Goal: Task Accomplishment & Management: Manage account settings

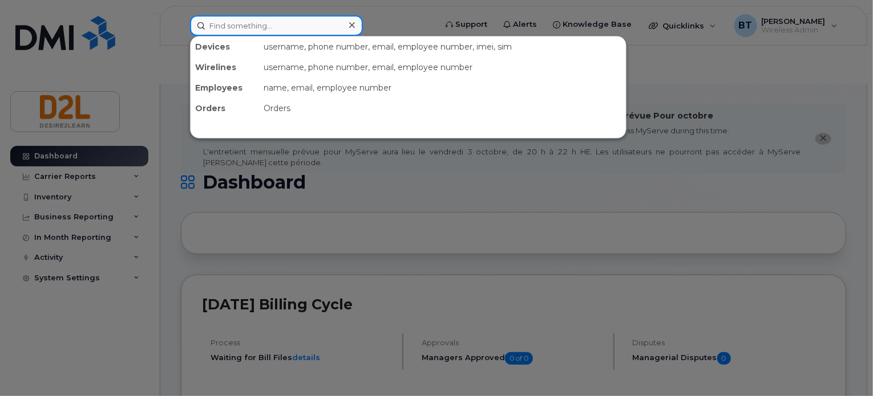
click at [291, 26] on input at bounding box center [276, 25] width 173 height 21
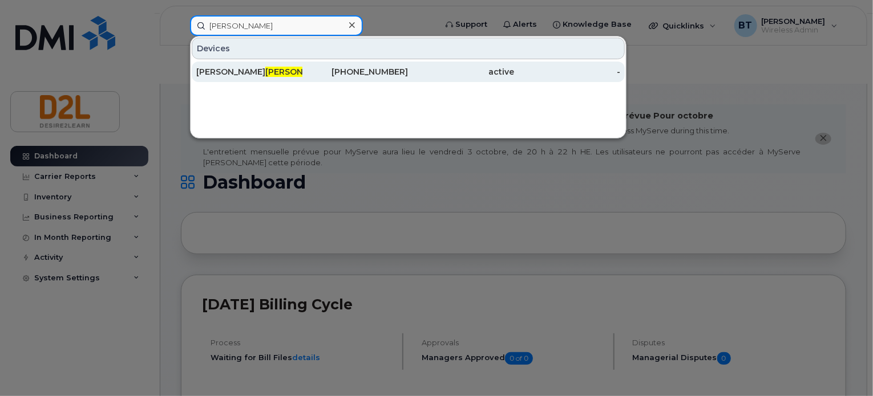
type input "hoey"
click at [307, 71] on div "226-789-7179" at bounding box center [355, 71] width 106 height 11
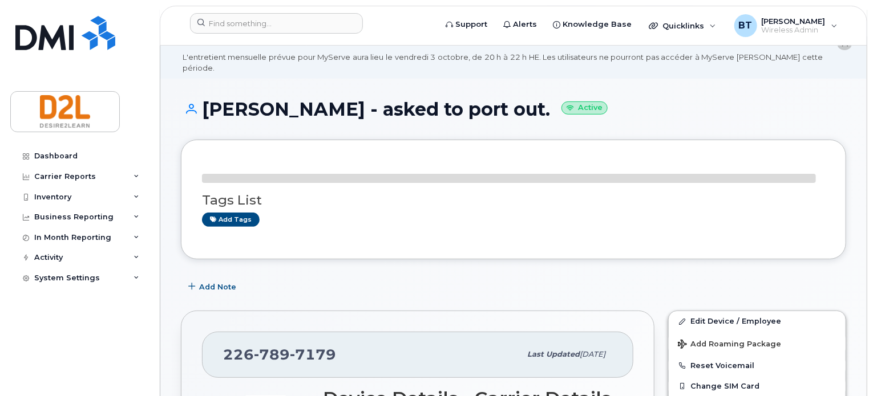
scroll to position [82, 0]
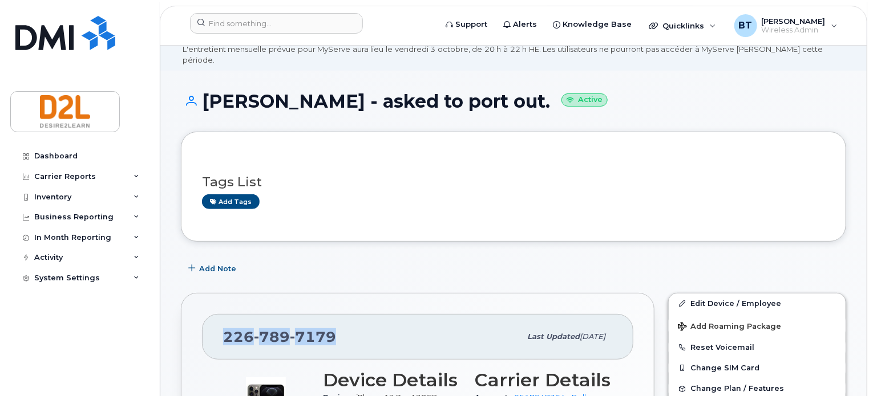
drag, startPoint x: 336, startPoint y: 294, endPoint x: 224, endPoint y: 285, distance: 113.3
click at [224, 325] on div "226 789 7179" at bounding box center [371, 337] width 297 height 24
copy span "226 789 7179"
click at [723, 294] on link "Edit Device / Employee" at bounding box center [756, 304] width 177 height 21
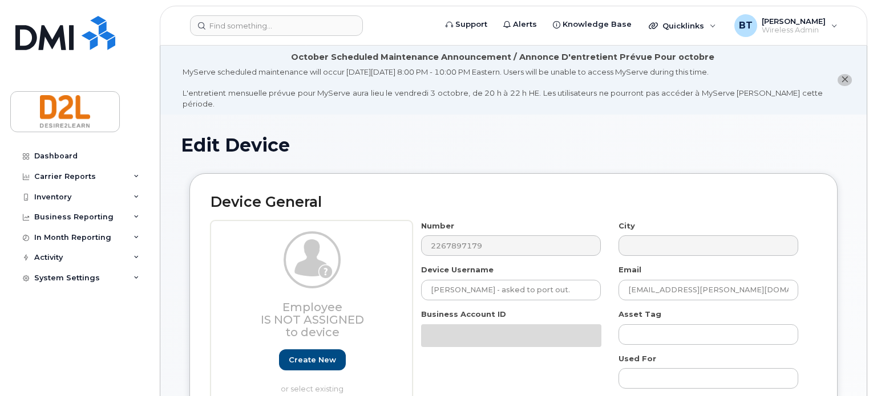
select select "162788"
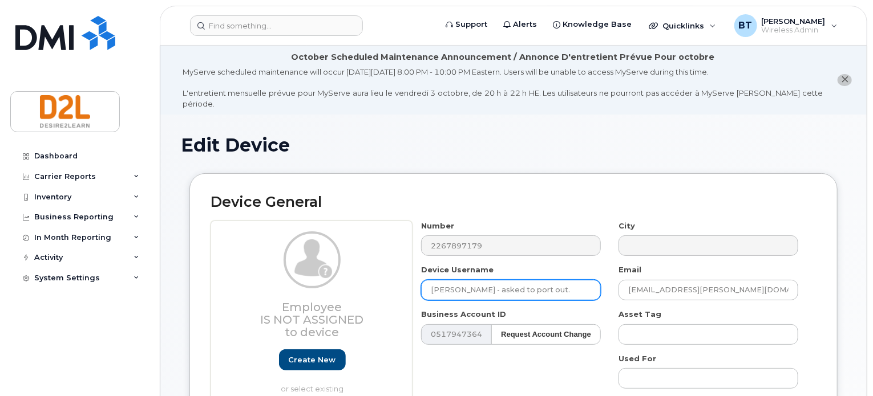
click at [553, 281] on input "Josh Hoey - asked to port out." at bounding box center [511, 290] width 180 height 21
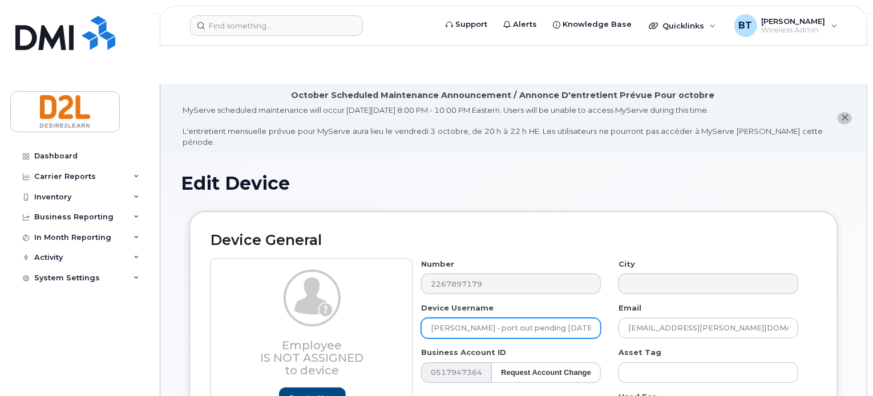
type input "Josh Hoey - port out pending oct 3"
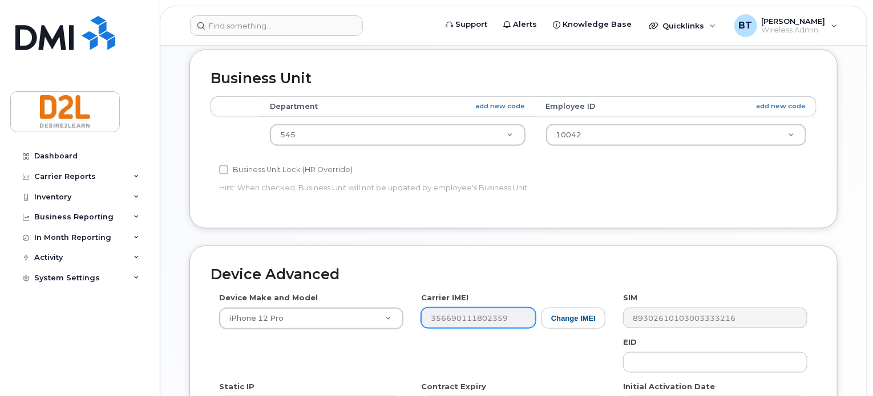
scroll to position [554, 0]
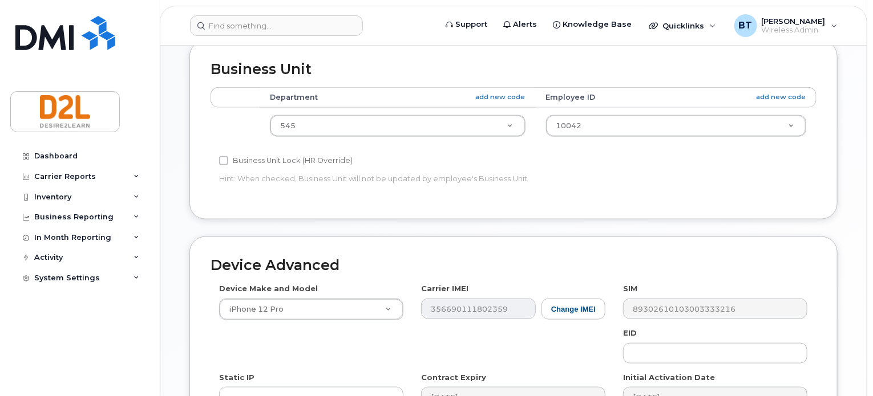
click at [266, 177] on div "Business Unit Accounting Categories Rules Department add new code Employee ID a…" at bounding box center [513, 138] width 665 height 196
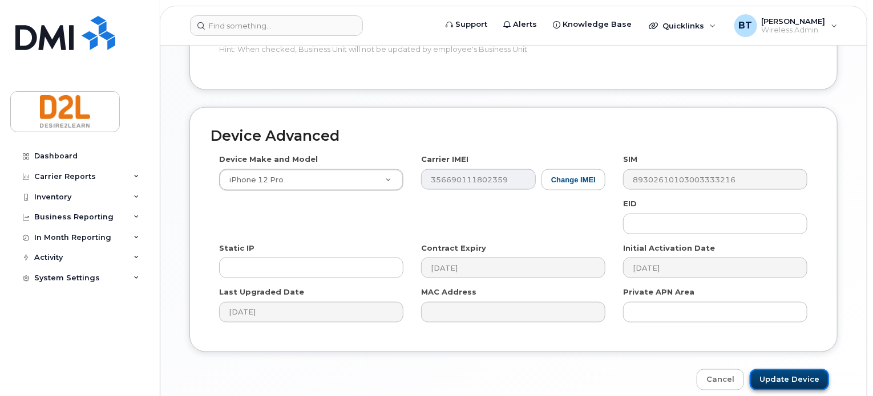
click at [794, 370] on input "Update Device" at bounding box center [788, 380] width 79 height 21
type input "Saving..."
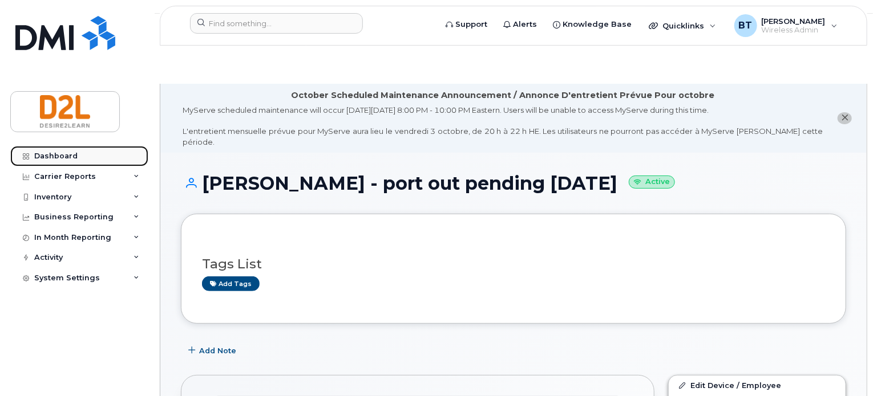
click at [64, 160] on div "Dashboard" at bounding box center [55, 156] width 43 height 9
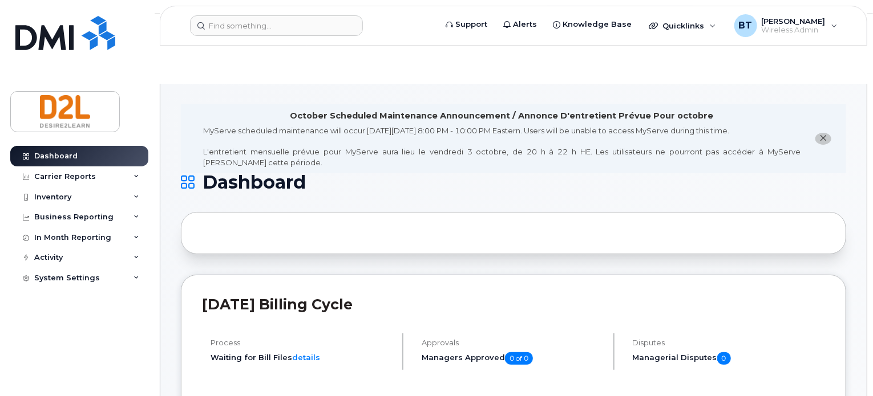
click at [827, 133] on span "close notification" at bounding box center [822, 137] width 9 height 9
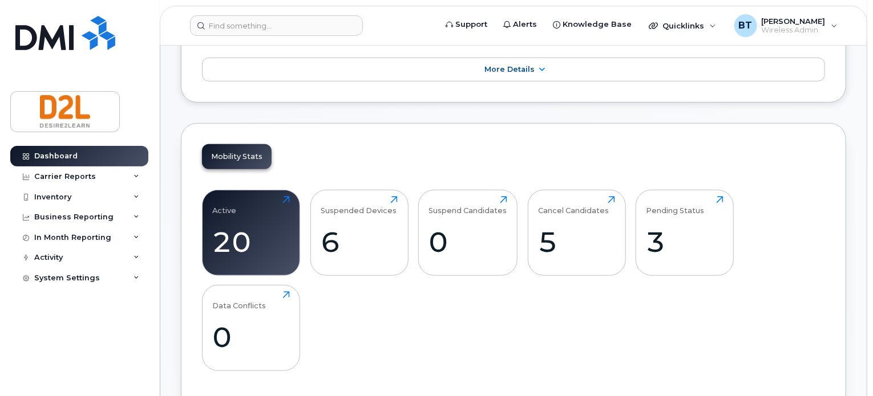
scroll to position [273, 0]
click at [372, 226] on div "6" at bounding box center [358, 243] width 77 height 34
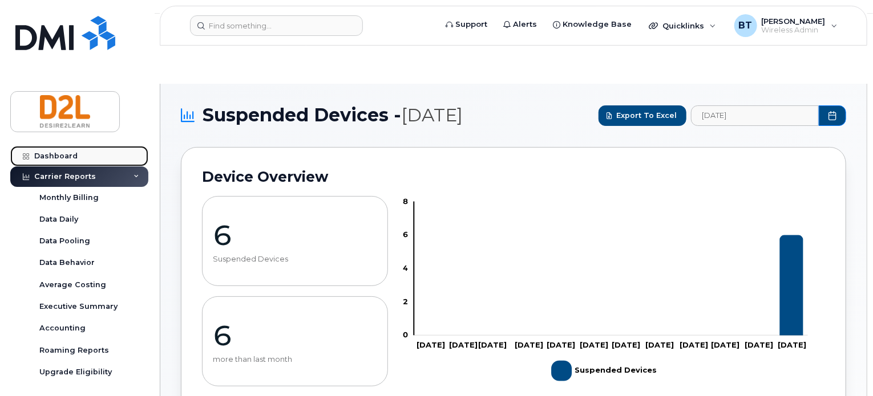
click at [61, 156] on div "Dashboard" at bounding box center [55, 156] width 43 height 9
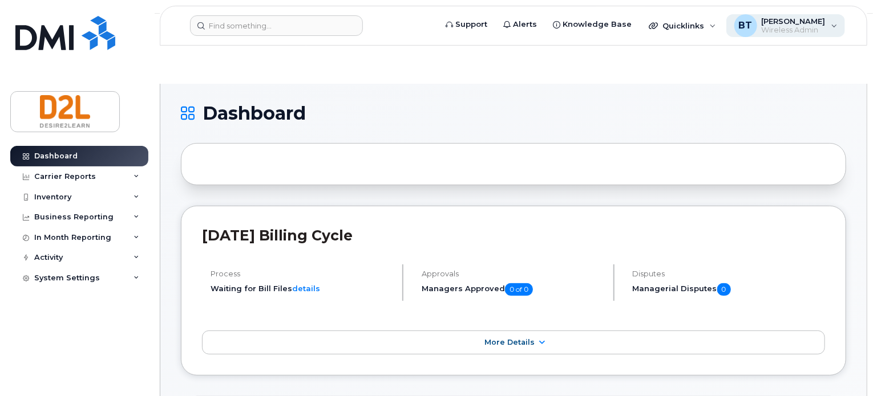
click at [830, 25] on div "BT Bill Trick Wireless Admin" at bounding box center [785, 25] width 119 height 23
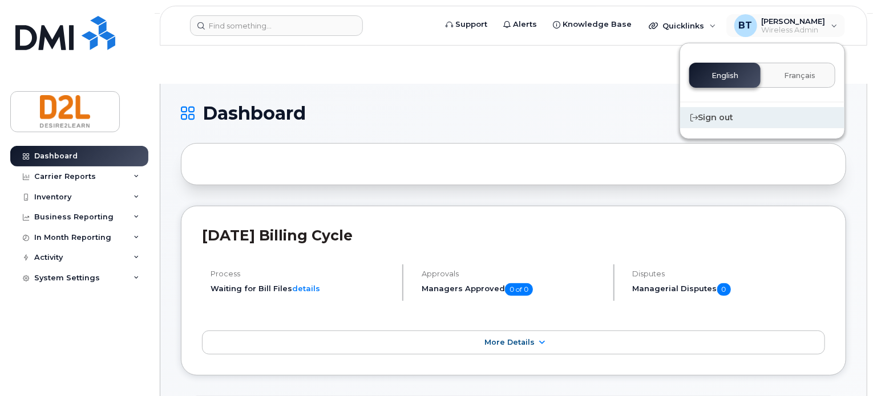
click at [716, 117] on div "Sign out" at bounding box center [762, 117] width 164 height 21
